Goal: Transaction & Acquisition: Purchase product/service

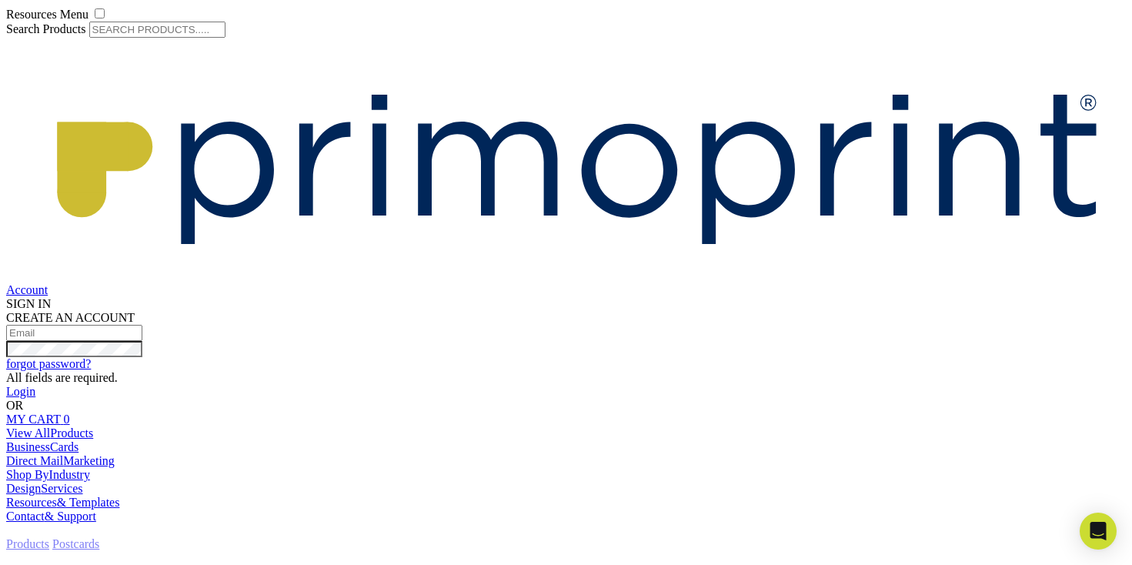
select select "4.00x6.00"
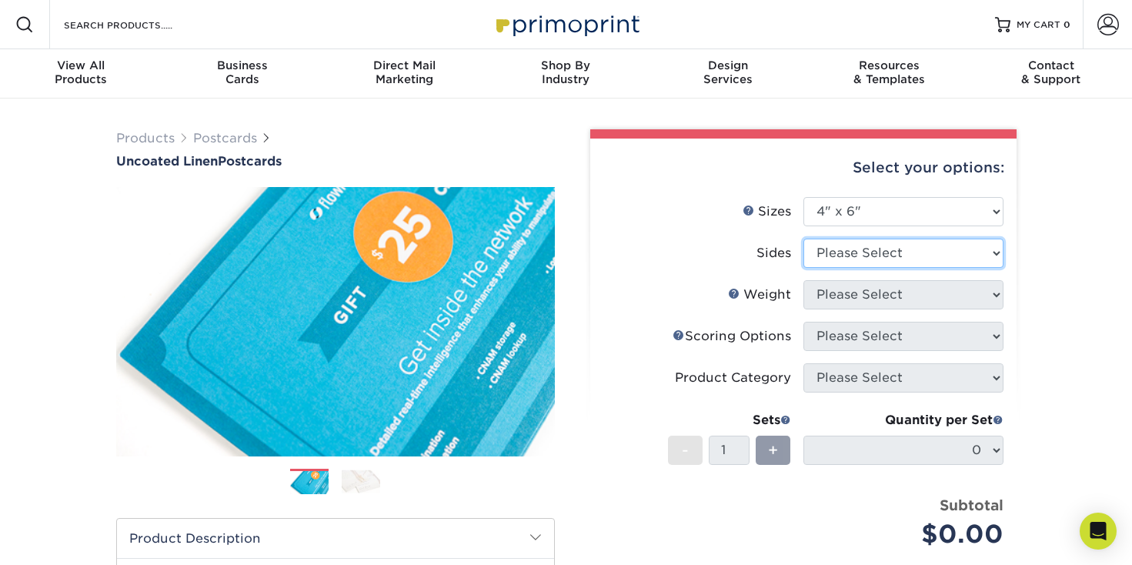
select select "13abbda7-1d64-4f25-8bb2-c179b224825d"
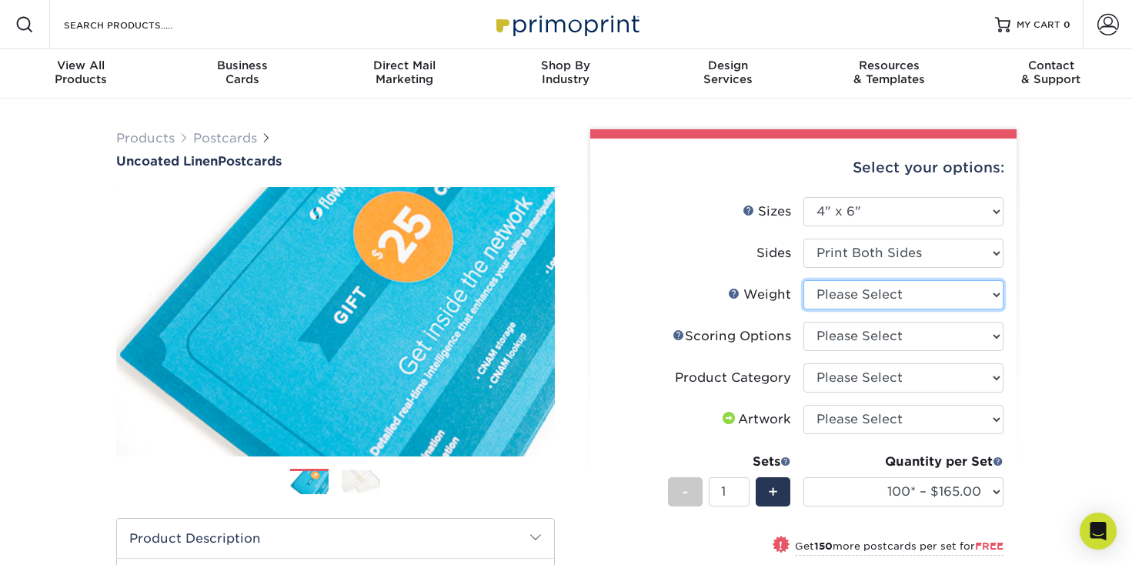
select select "100LB"
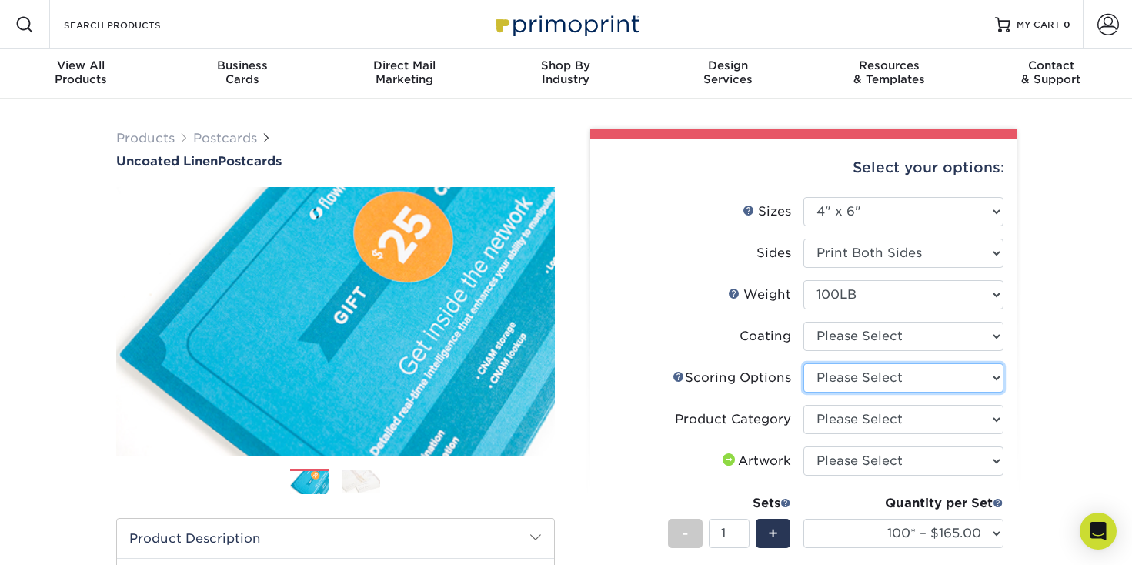
select select "16ebe401-5398-422d-8cb0-f3adbb82deb5"
select select "3e7618de-abca-4bda-9f97-8b9129e913d8"
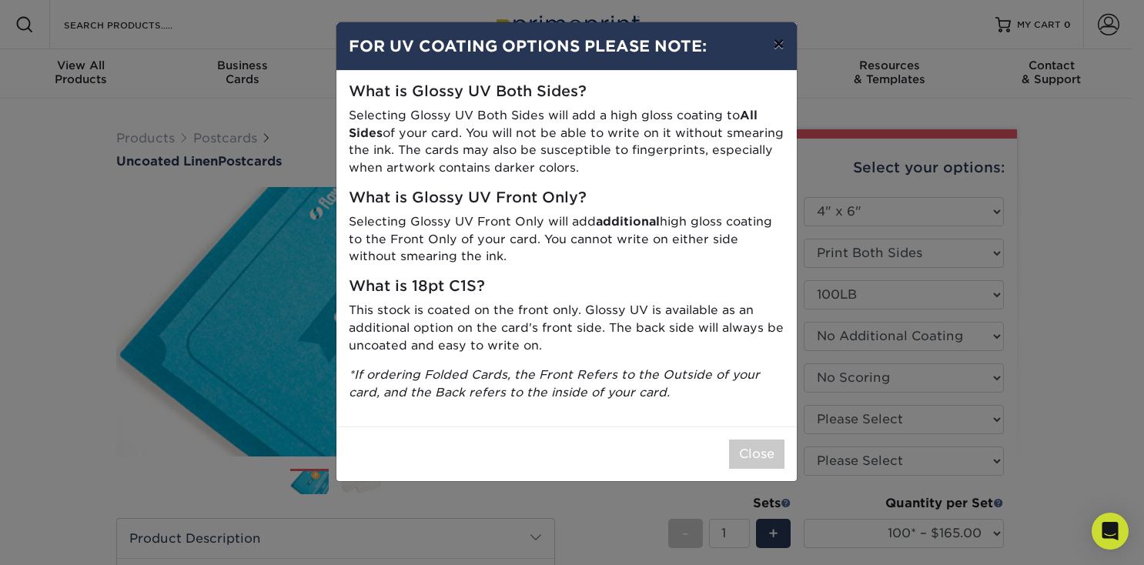
click at [781, 44] on button "×" at bounding box center [777, 43] width 35 height 43
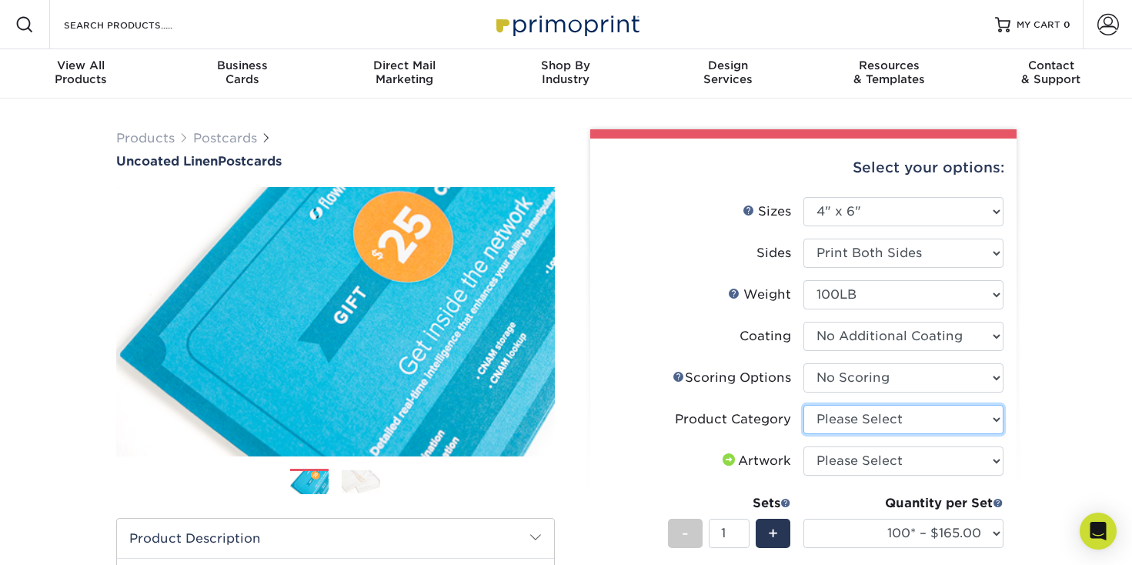
select select "9b7272e0-d6c8-4c3c-8e97-d3a1bcdab858"
select select "upload"
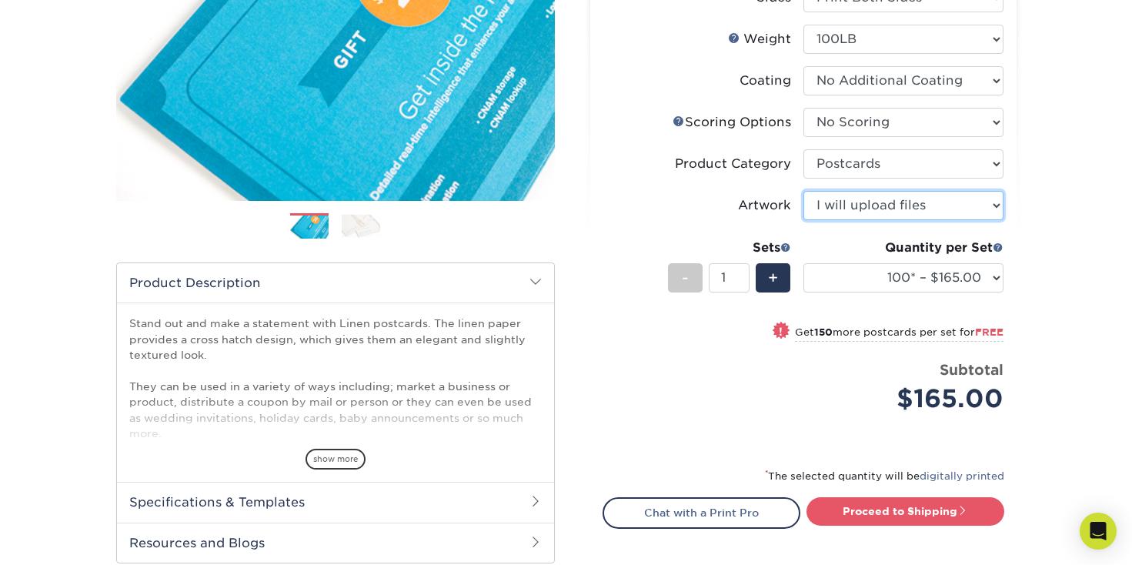
scroll to position [256, 0]
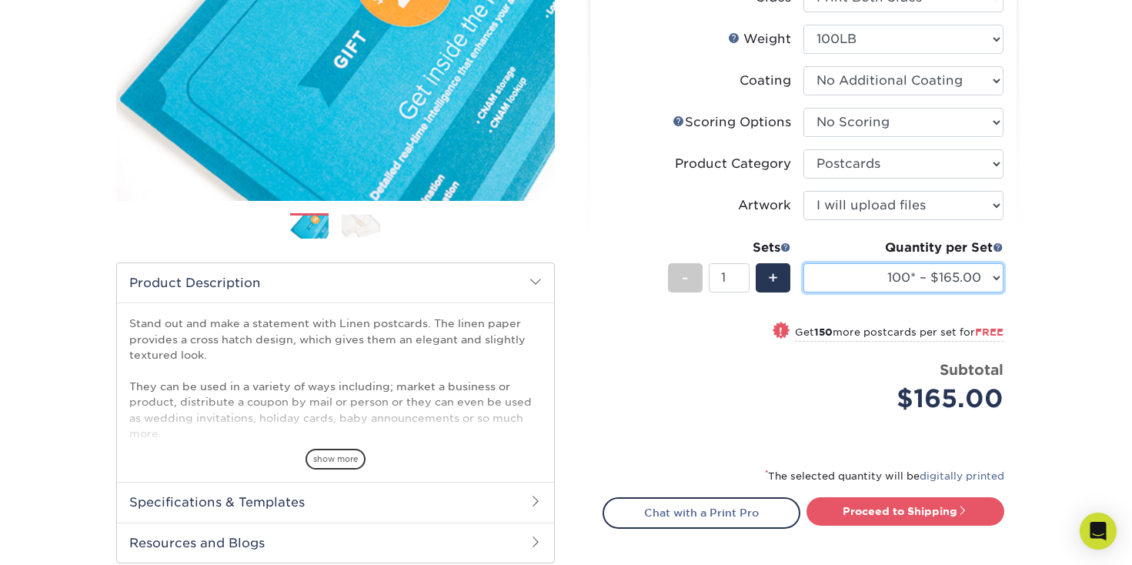
select select "250* – $165.00"
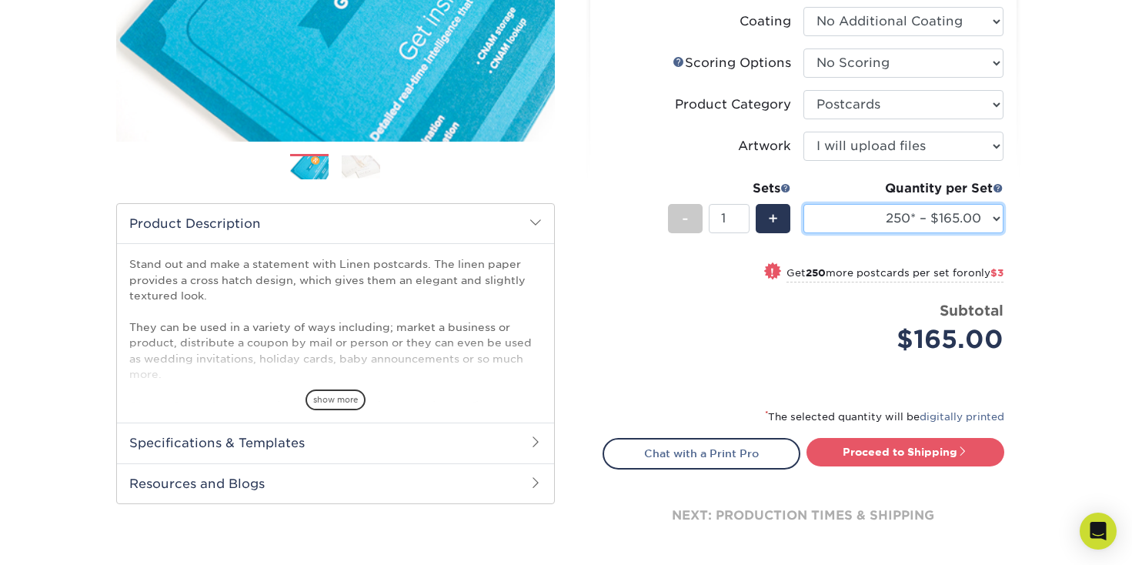
scroll to position [334, 0]
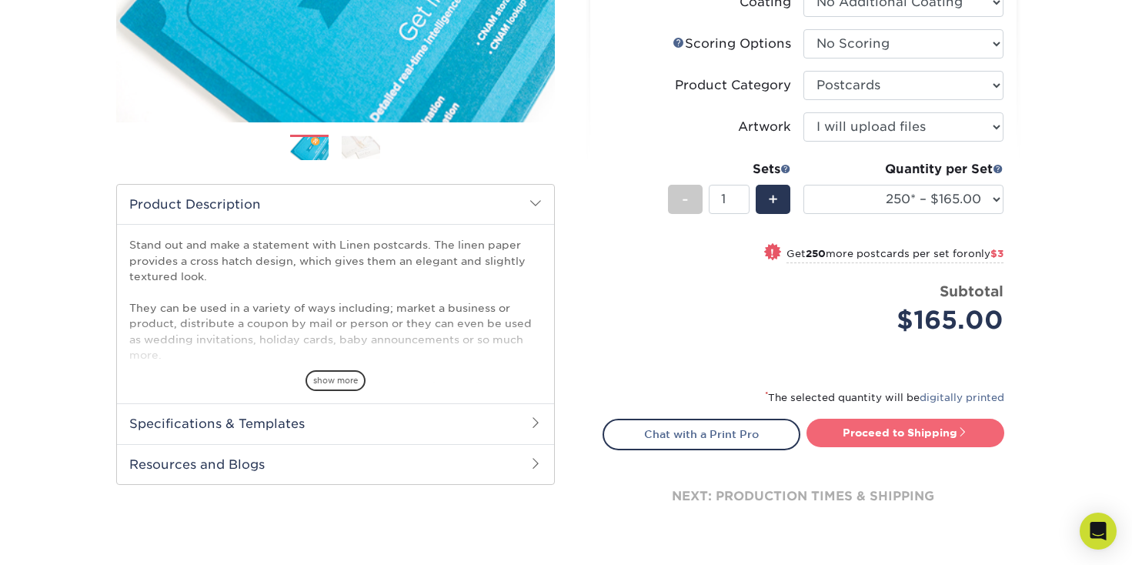
click at [884, 430] on link "Proceed to Shipping" at bounding box center [906, 433] width 198 height 28
type input "Set 1"
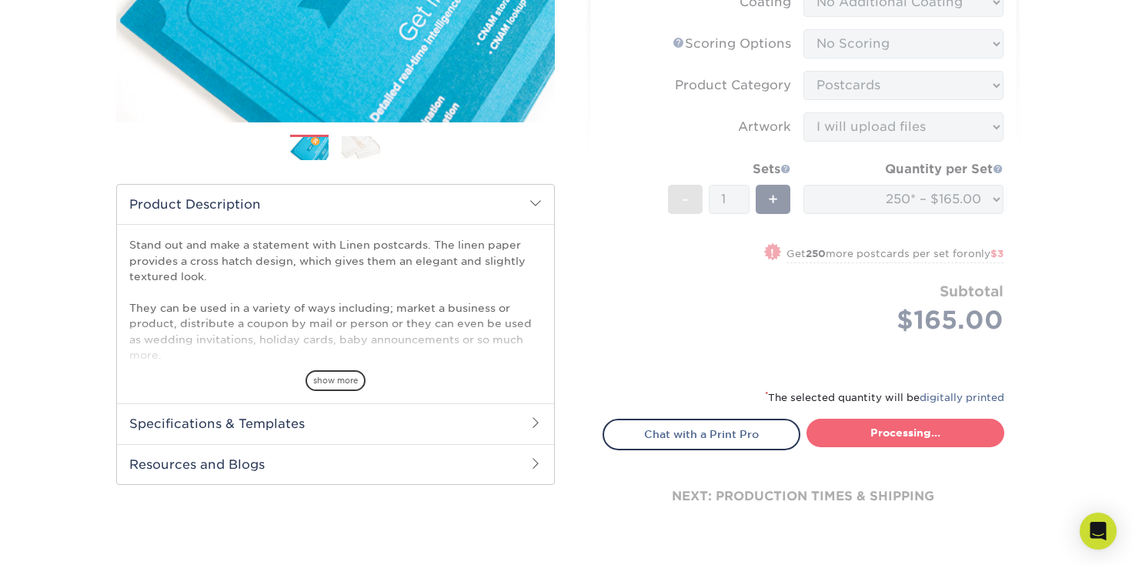
select select "f14a0c7d-5eaa-485b-a9ef-22e37e6300ca"
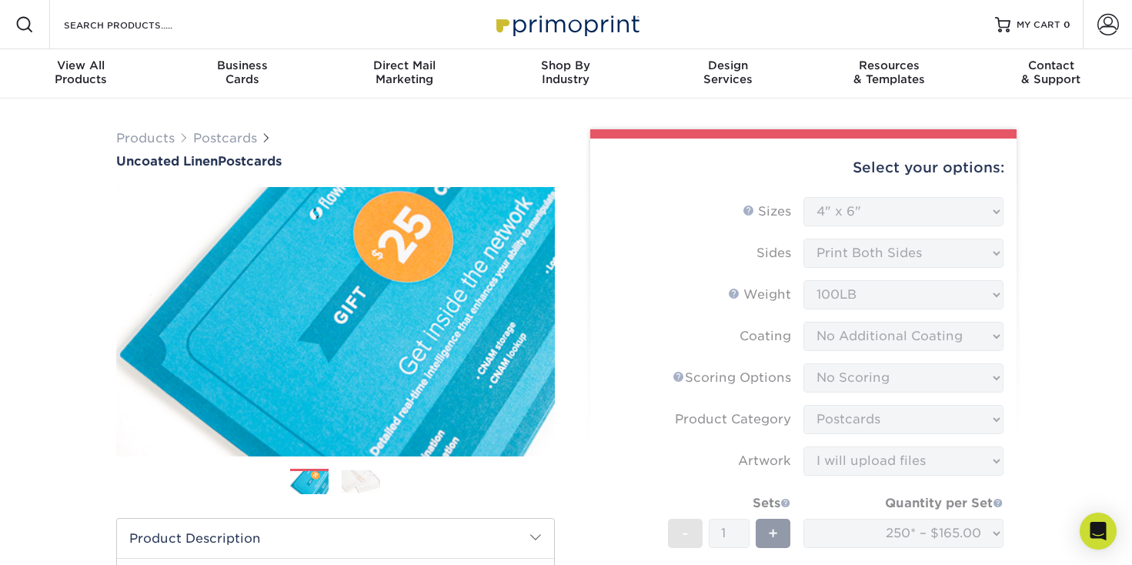
scroll to position [0, 0]
